Goal: Find specific page/section: Find specific page/section

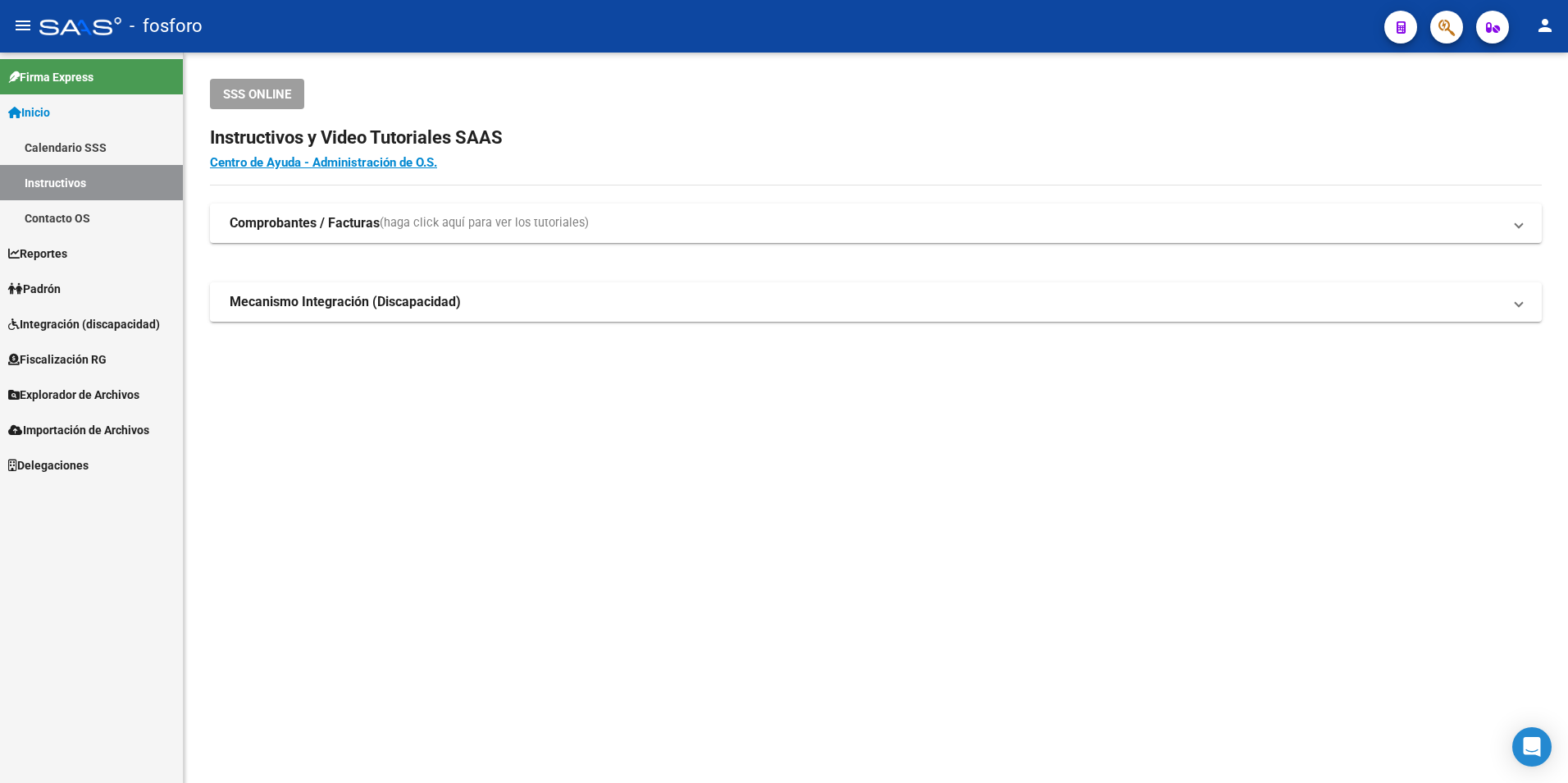
click at [96, 215] on link "Contacto OS" at bounding box center [91, 217] width 183 height 35
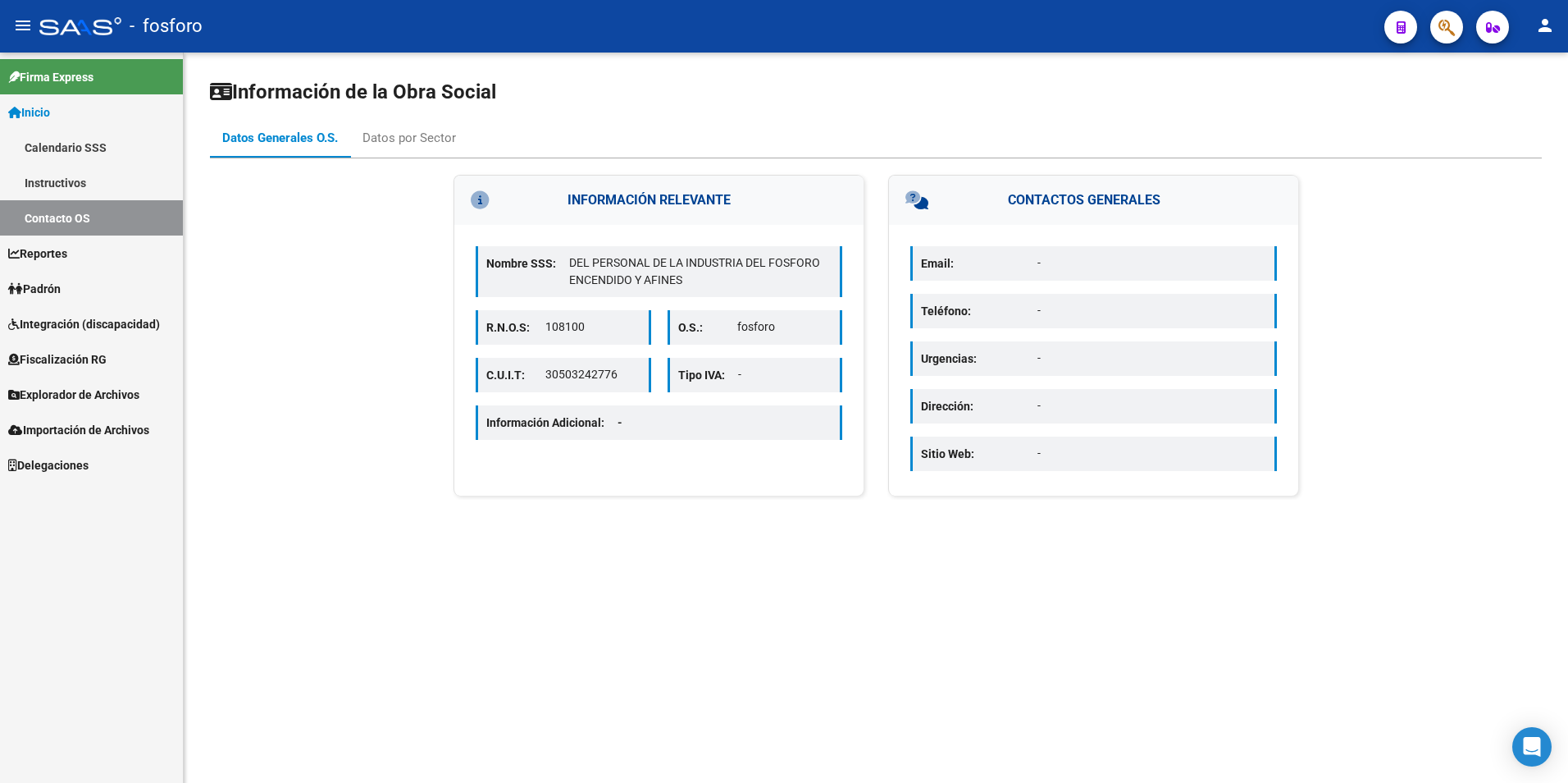
click at [88, 148] on link "Calendario SSS" at bounding box center [91, 147] width 183 height 35
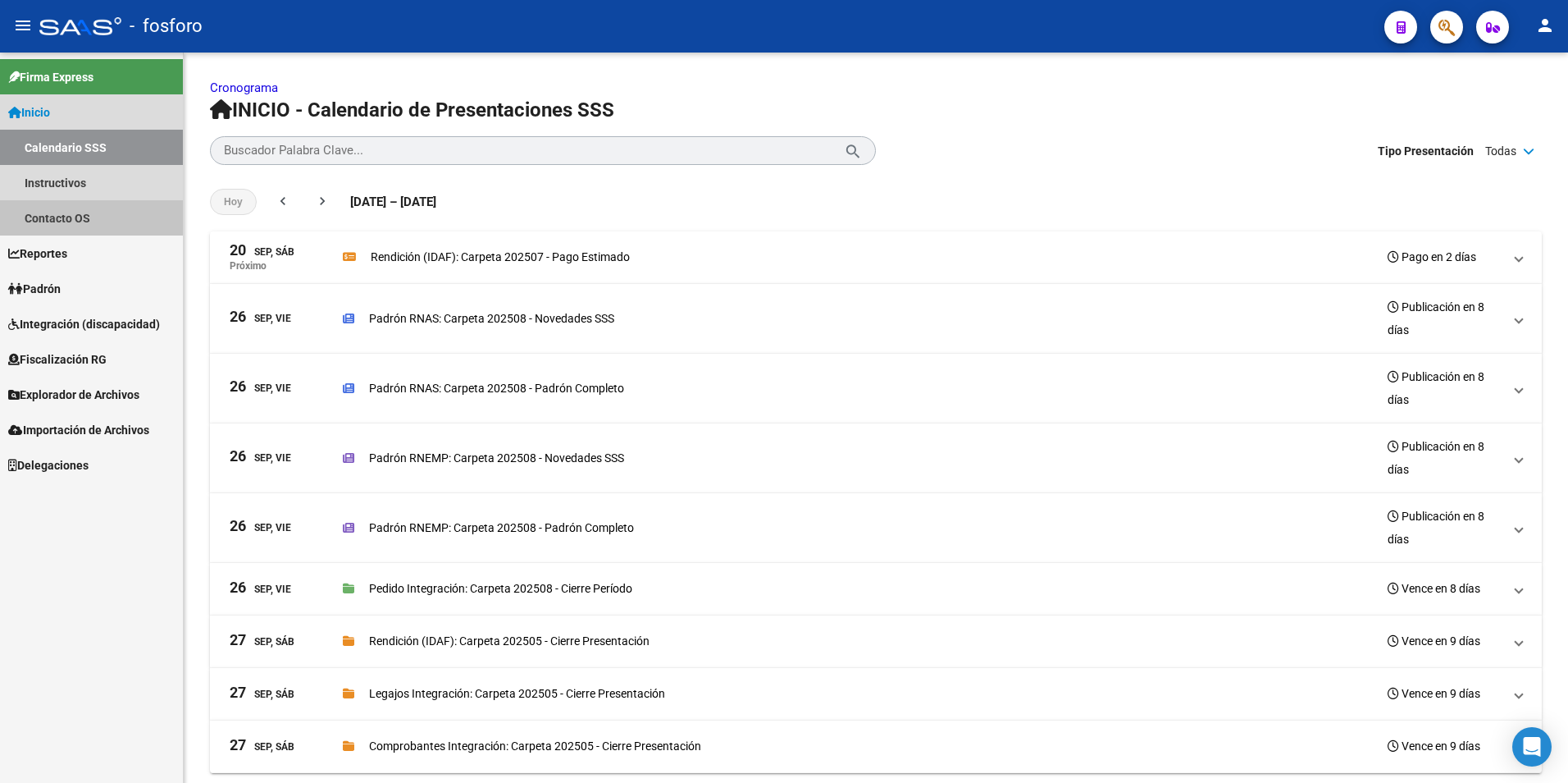
click at [36, 209] on link "Contacto OS" at bounding box center [91, 217] width 183 height 35
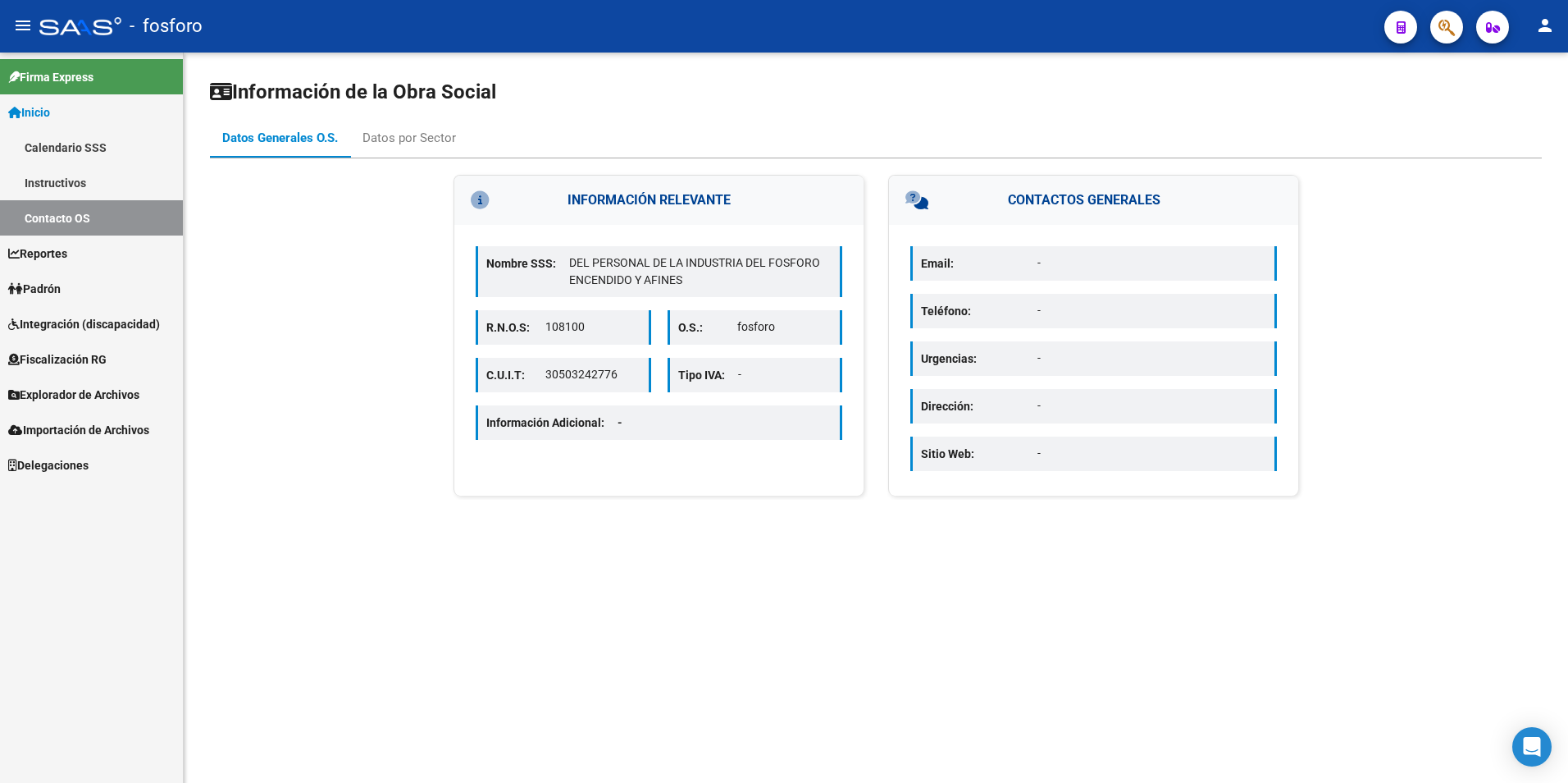
click at [56, 291] on span "Padrón" at bounding box center [34, 288] width 52 height 18
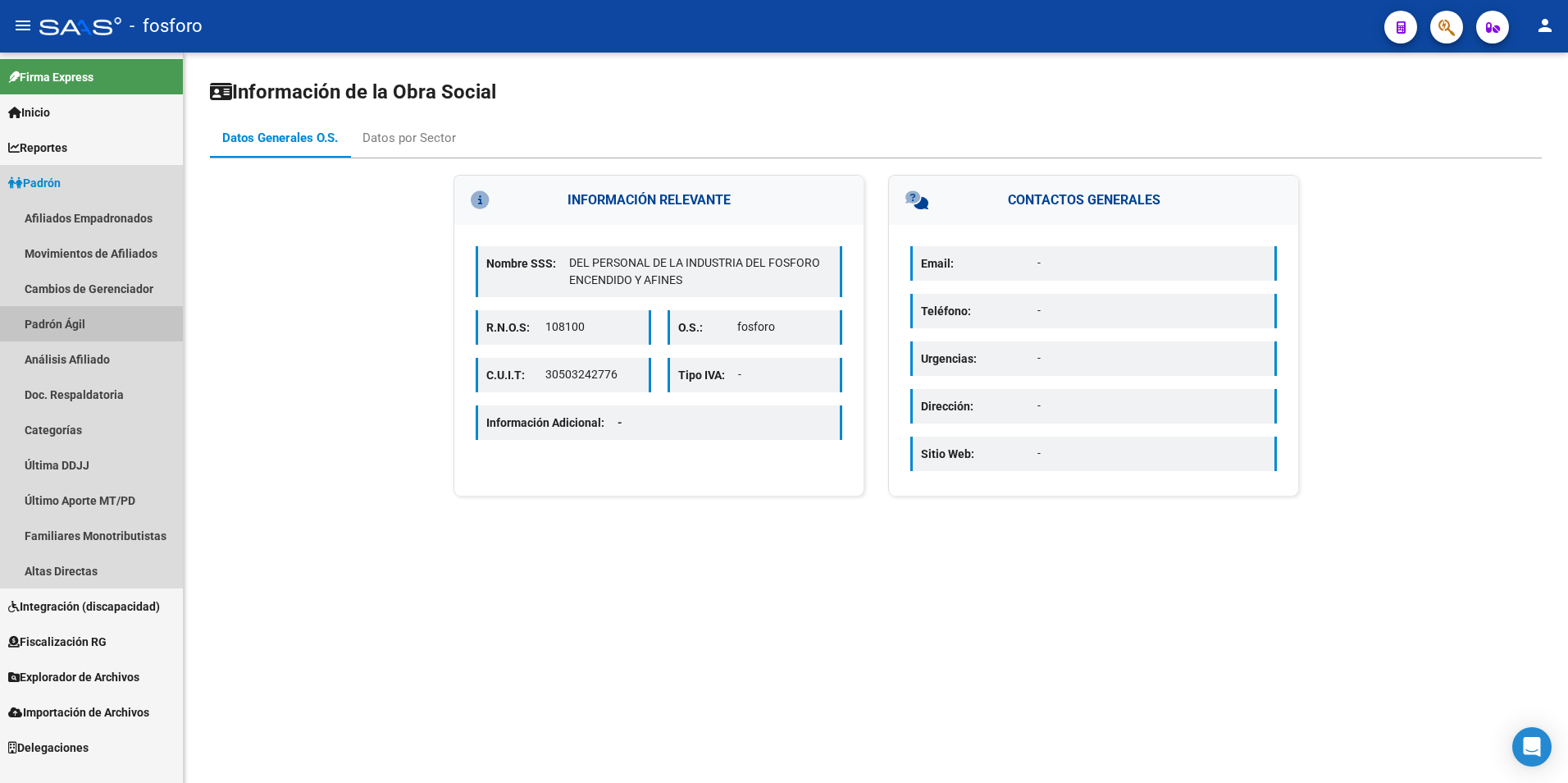
click at [48, 317] on link "Padrón Ágil" at bounding box center [91, 323] width 183 height 35
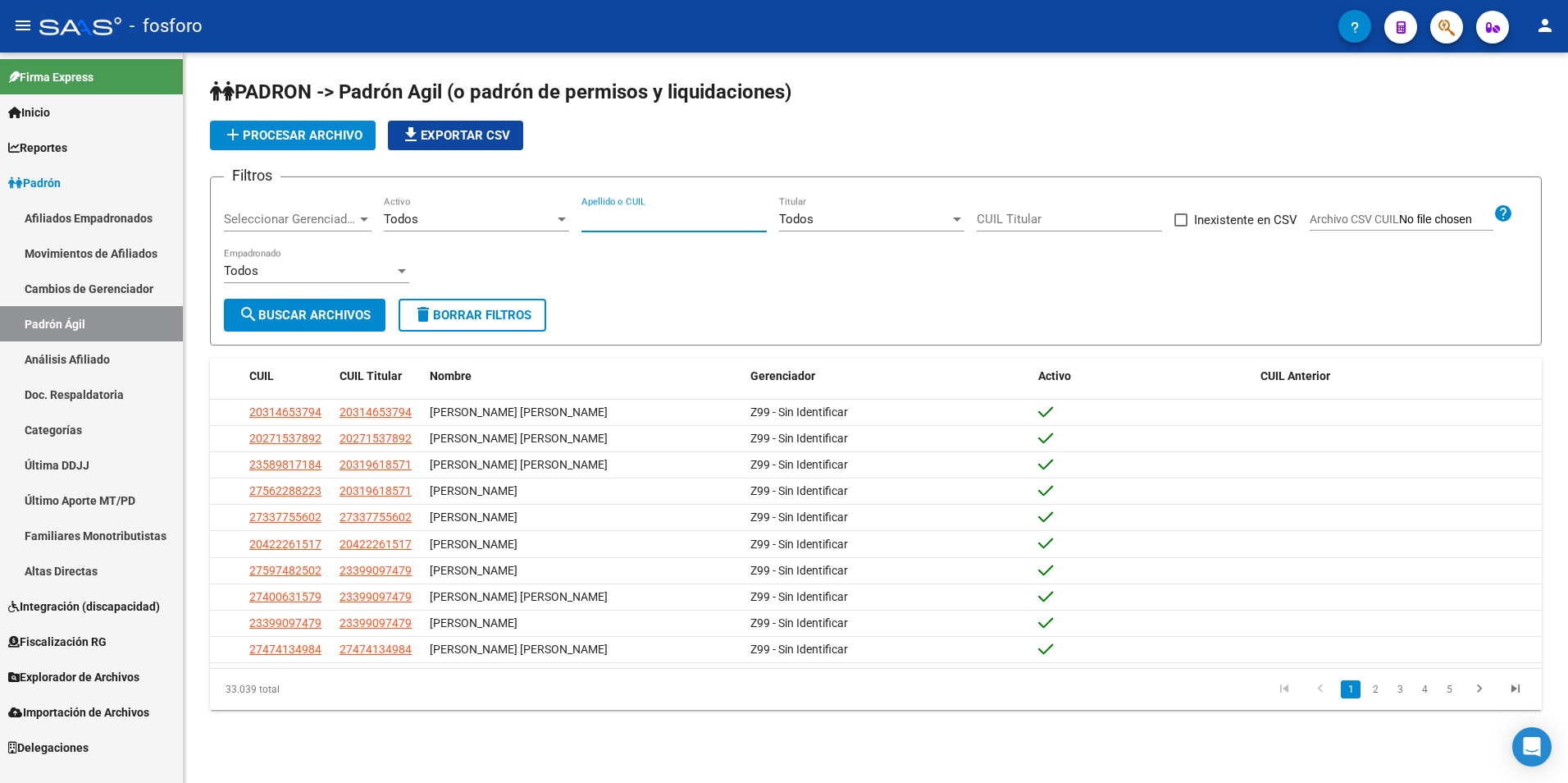
click at [647, 215] on input "Apellido o CUIL" at bounding box center [674, 218] width 185 height 15
